Goal: Information Seeking & Learning: Learn about a topic

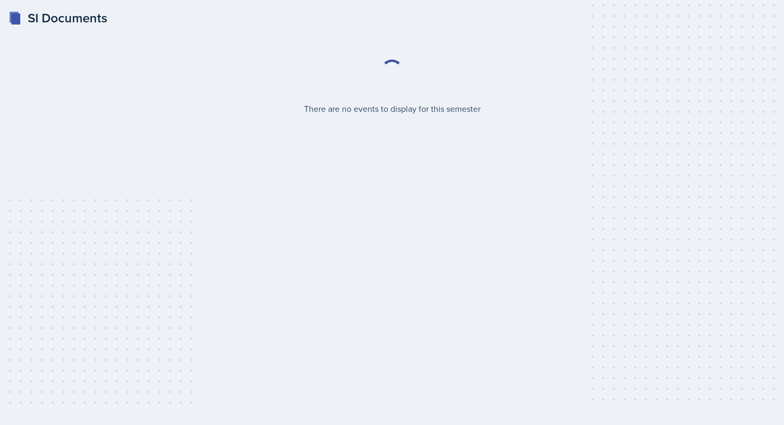
select select "2bed604d-1099-4043-b1bc-2365e8740244"
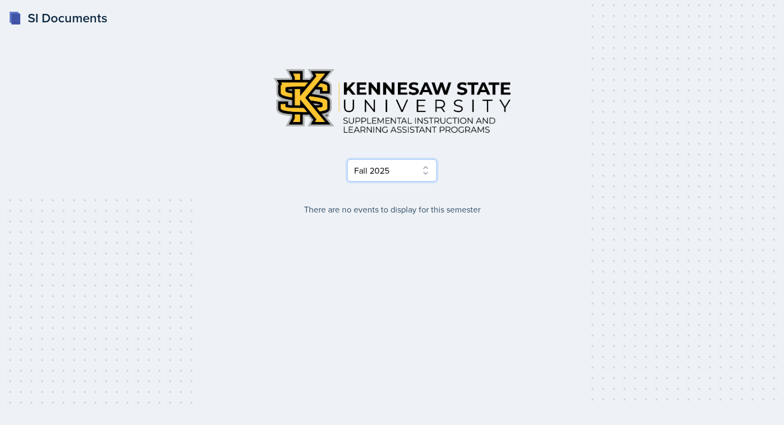
click at [424, 165] on select "Select Semester Fall 2025 Summer 2025 Spring 2025 Fall 2024 Summer 2024 Spring …" at bounding box center [392, 170] width 90 height 22
click at [347, 159] on select "Select Semester Fall 2025 Summer 2025 Spring 2025 Fall 2024 Summer 2024 Spring …" at bounding box center [392, 170] width 90 height 22
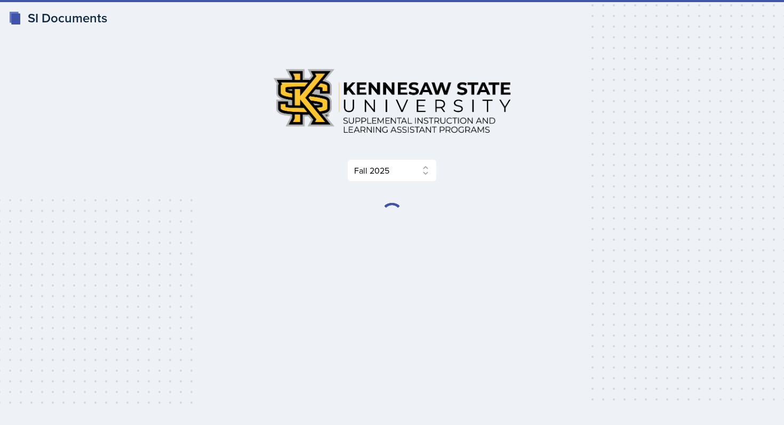
select select "2bed604d-1099-4043-b1bc-2365e8740244"
